Goal: Information Seeking & Learning: Learn about a topic

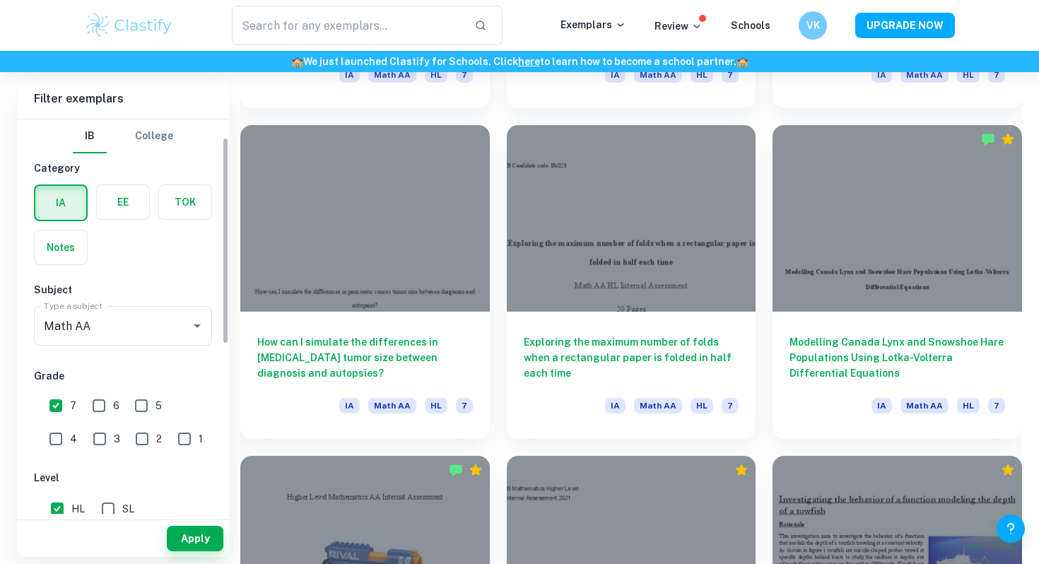
scroll to position [58, 0]
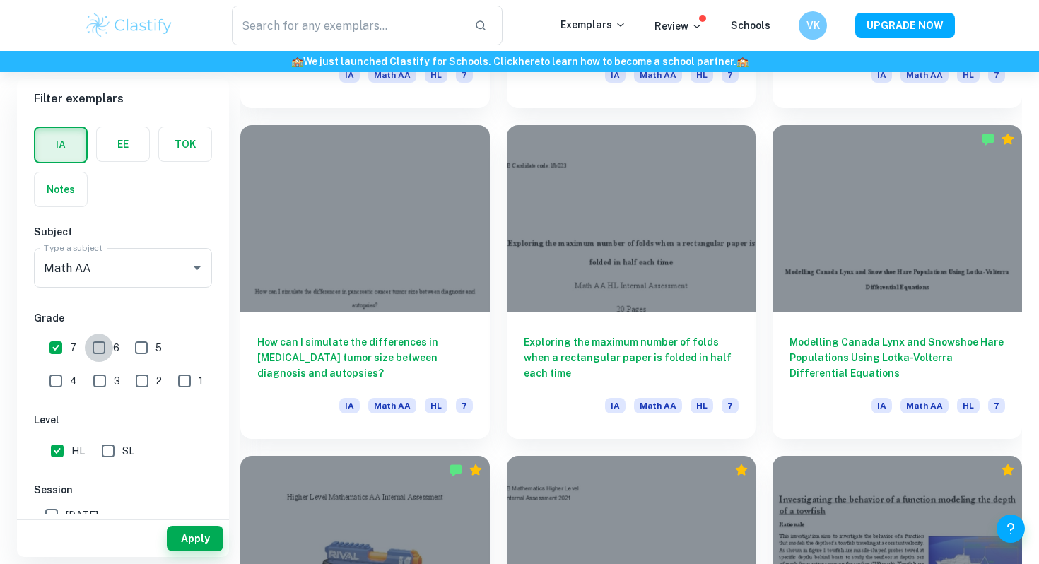
click at [96, 344] on input "6" at bounding box center [99, 348] width 28 height 28
checkbox input "true"
click at [198, 540] on button "Apply" at bounding box center [195, 538] width 57 height 25
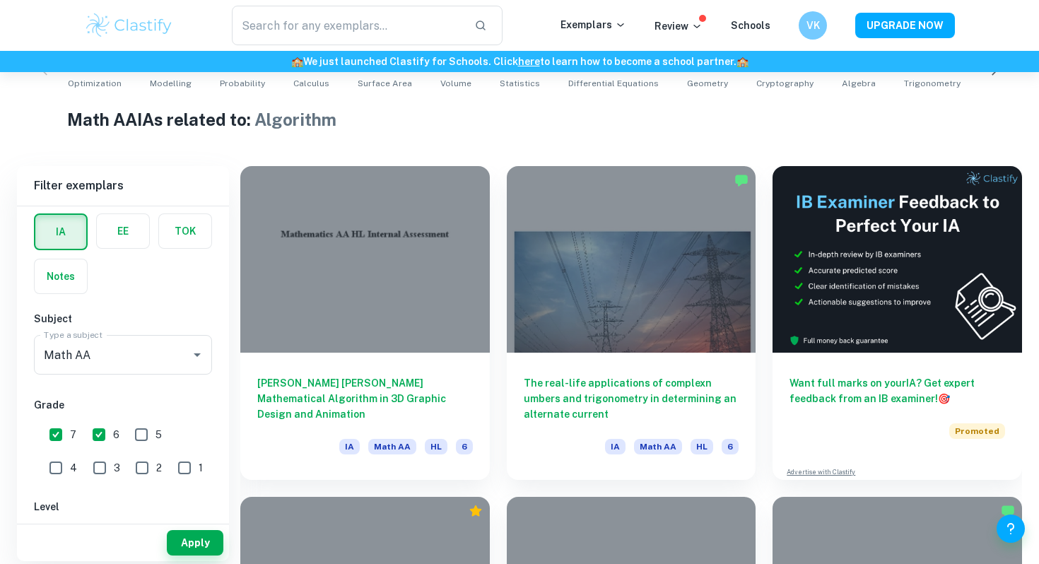
scroll to position [317, 0]
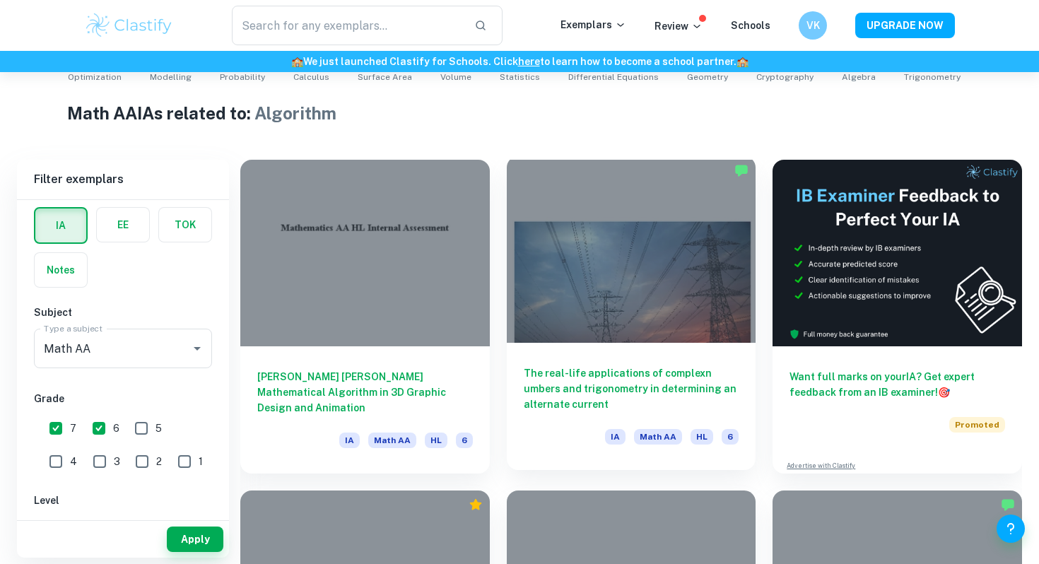
click at [612, 222] on div at bounding box center [632, 249] width 250 height 187
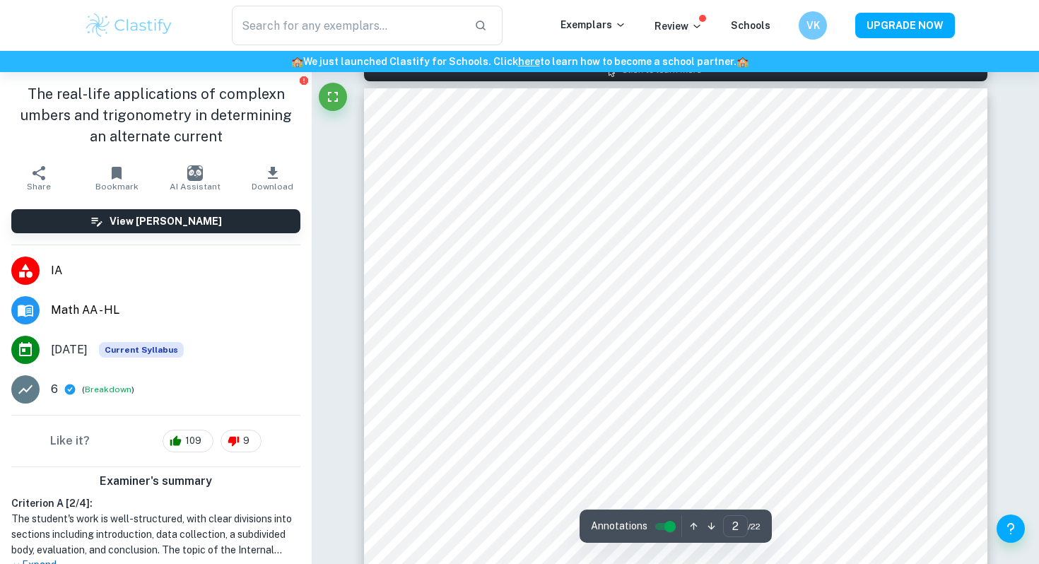
scroll to position [989, 0]
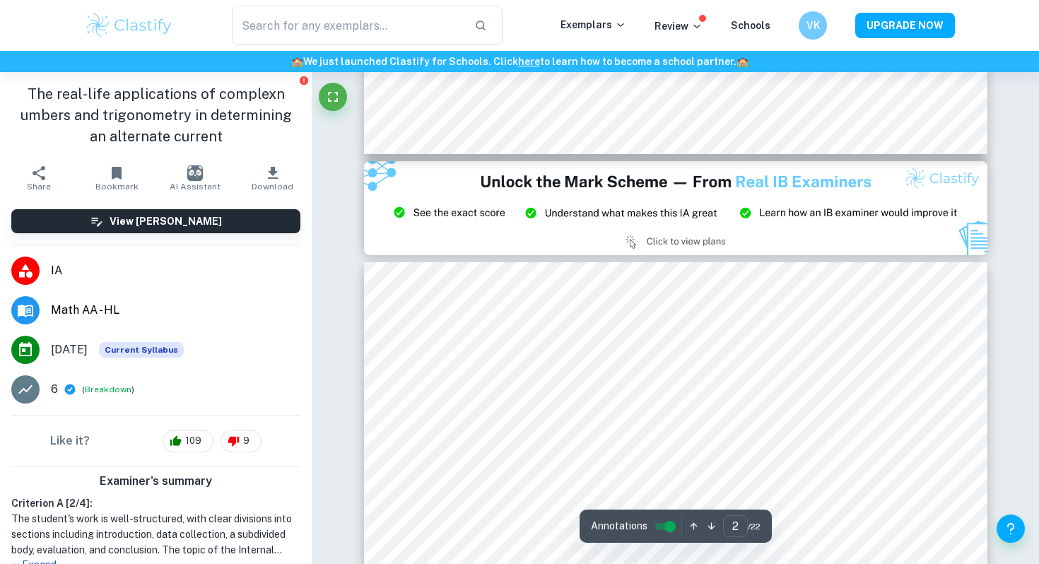
type input "3"
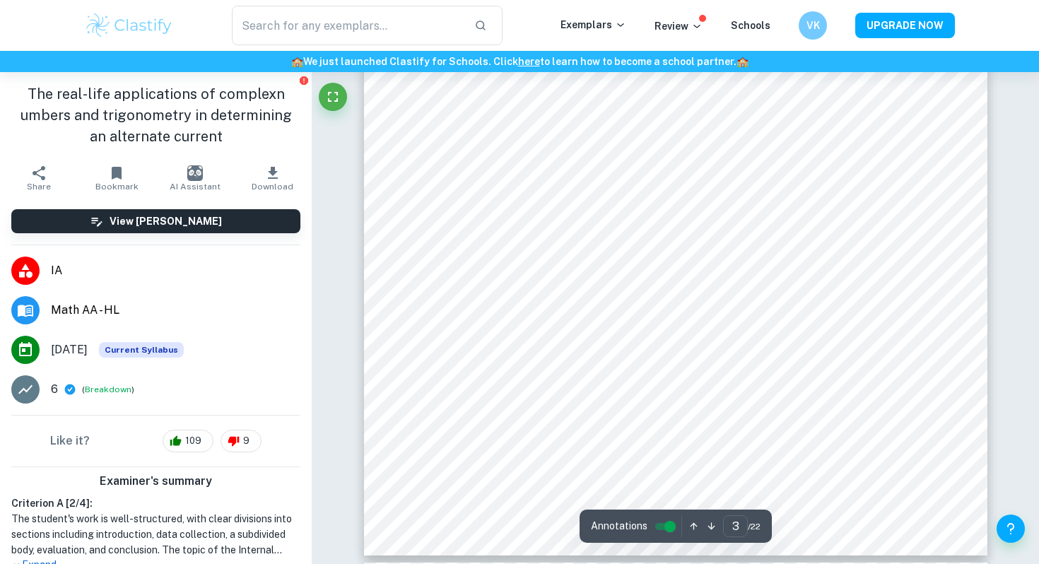
scroll to position [2553, 0]
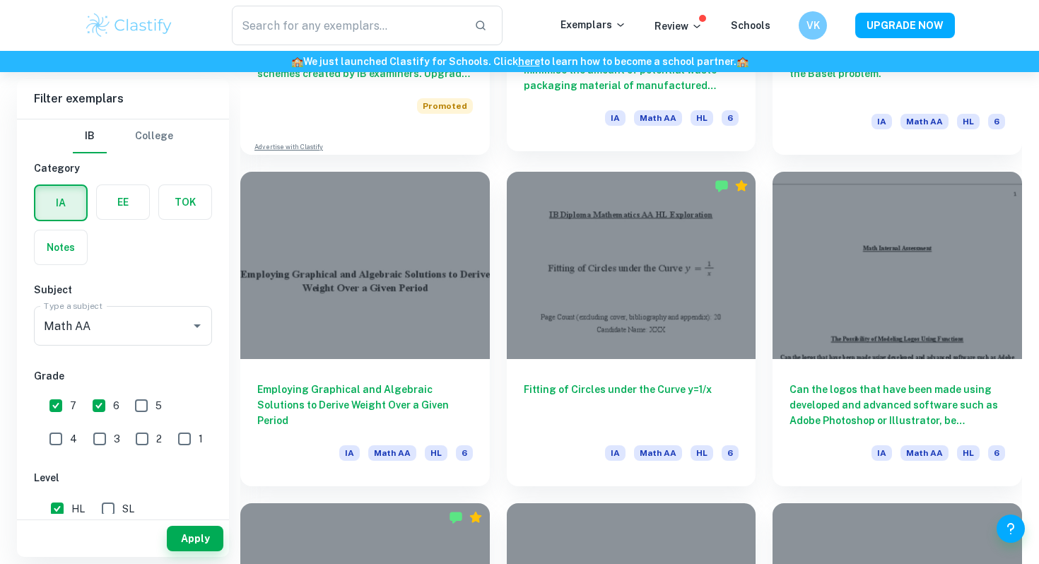
scroll to position [1337, 0]
